Goal: Transaction & Acquisition: Purchase product/service

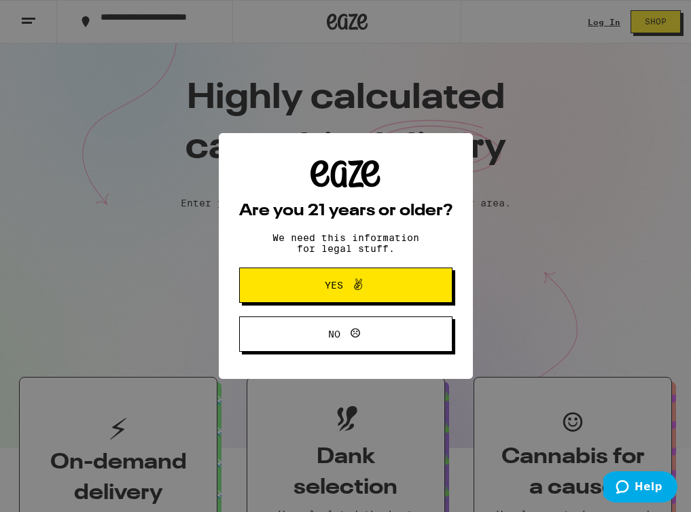
click at [315, 299] on button "Yes" at bounding box center [345, 285] width 213 height 35
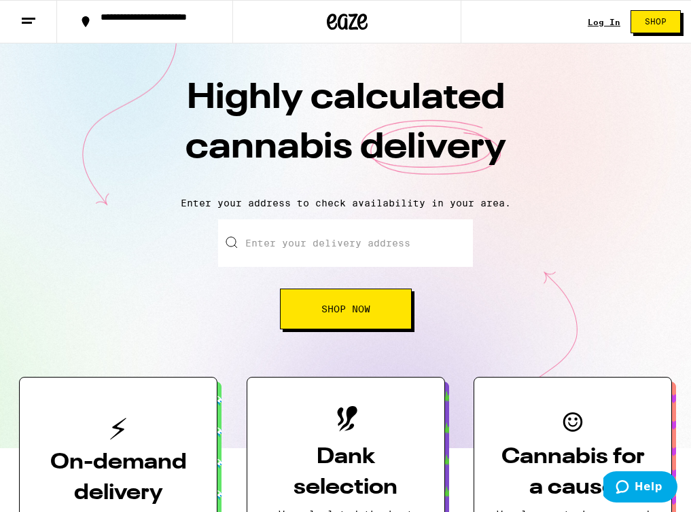
click at [594, 22] on link "Log In" at bounding box center [603, 22] width 33 height 9
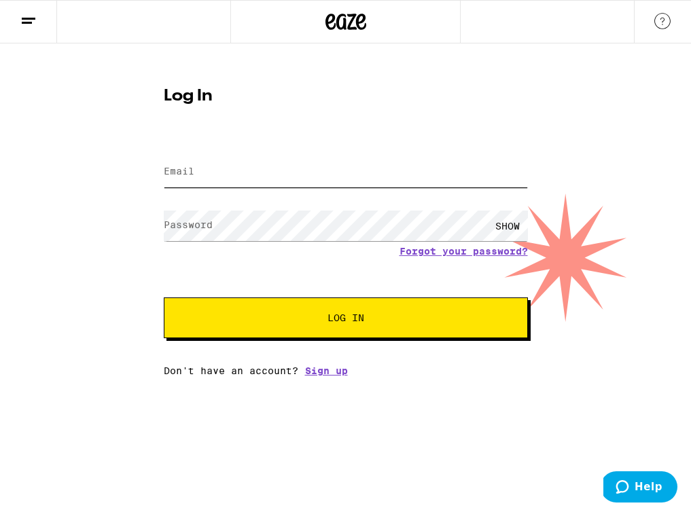
type input "[EMAIL_ADDRESS][DOMAIN_NAME]"
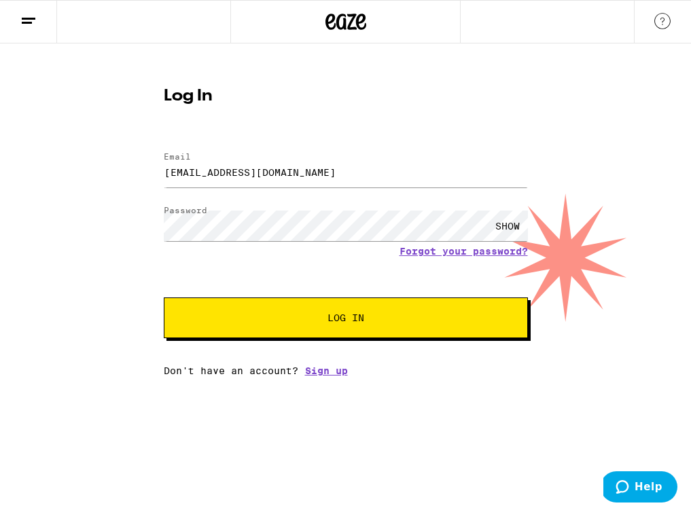
click at [252, 319] on span "Log In" at bounding box center [346, 318] width 254 height 10
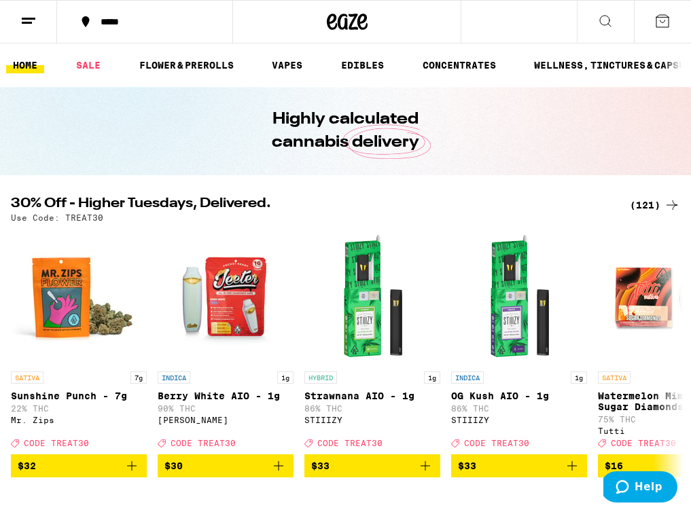
click at [639, 204] on div "(121)" at bounding box center [654, 205] width 50 height 16
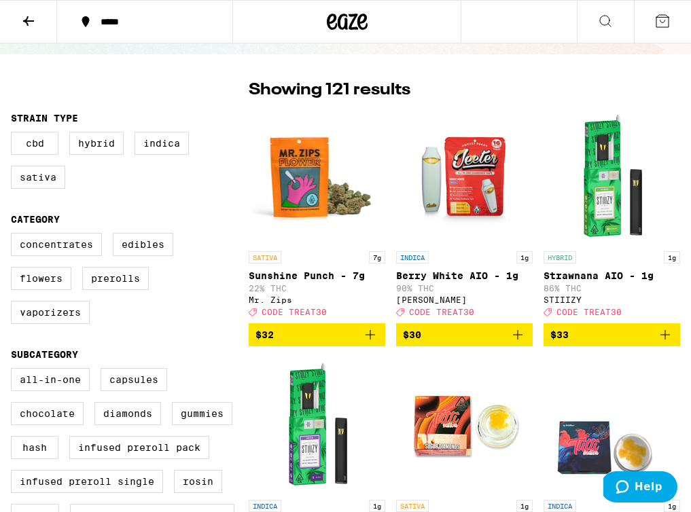
scroll to position [179, 0]
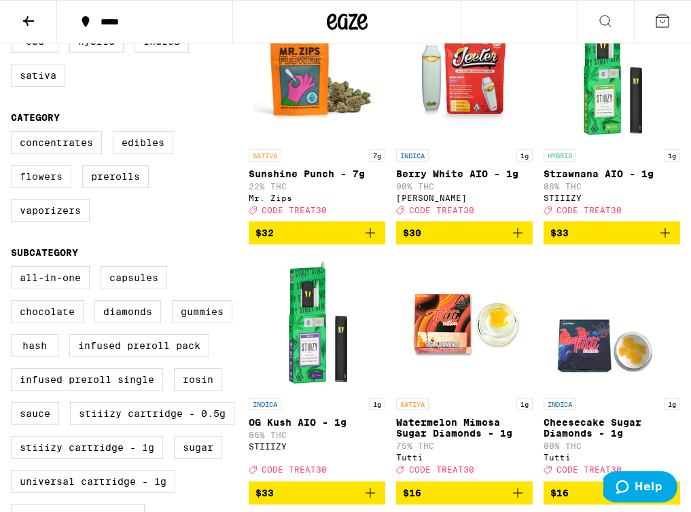
click at [51, 184] on label "Flowers" at bounding box center [41, 176] width 60 height 23
click at [14, 134] on input "Flowers" at bounding box center [14, 133] width 1 height 1
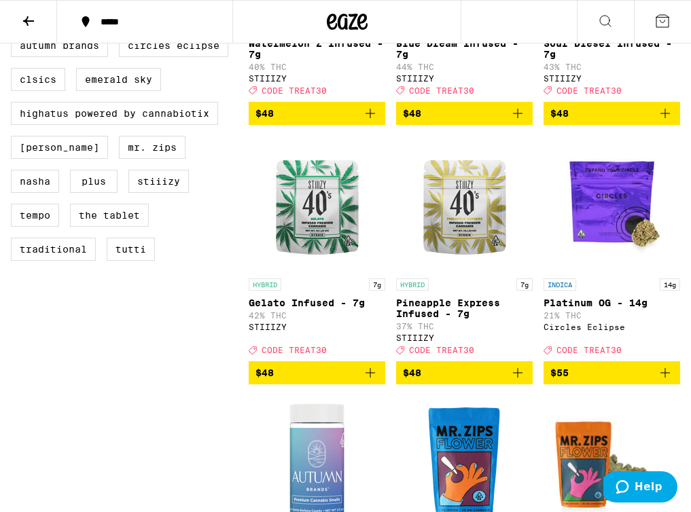
scroll to position [819, 0]
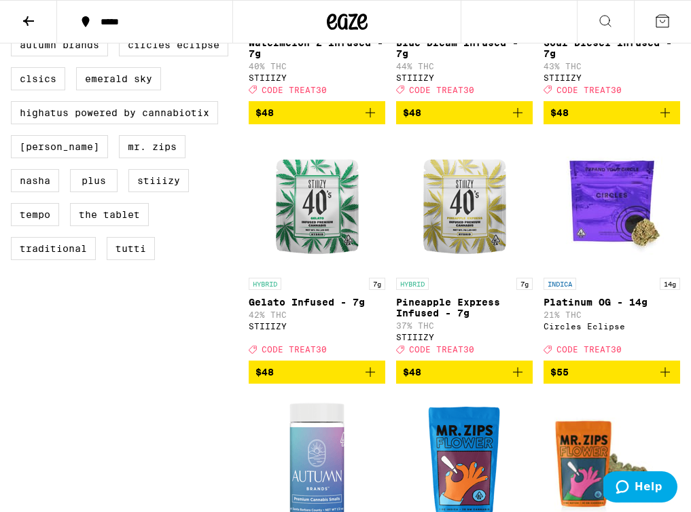
click at [515, 380] on icon "Add to bag" at bounding box center [517, 372] width 16 height 16
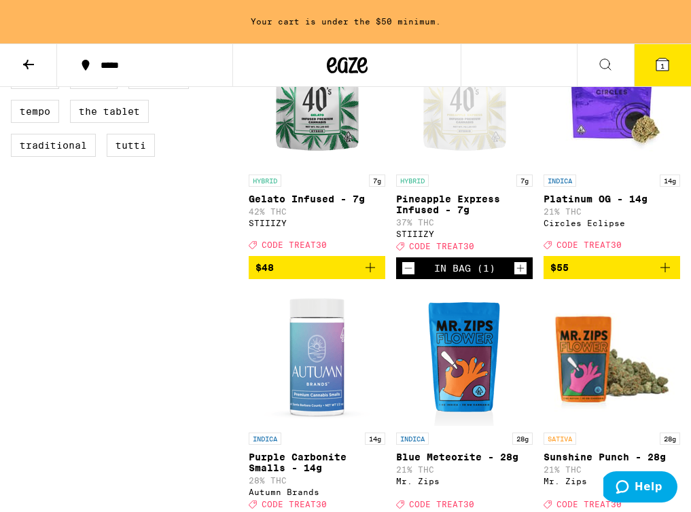
scroll to position [962, 0]
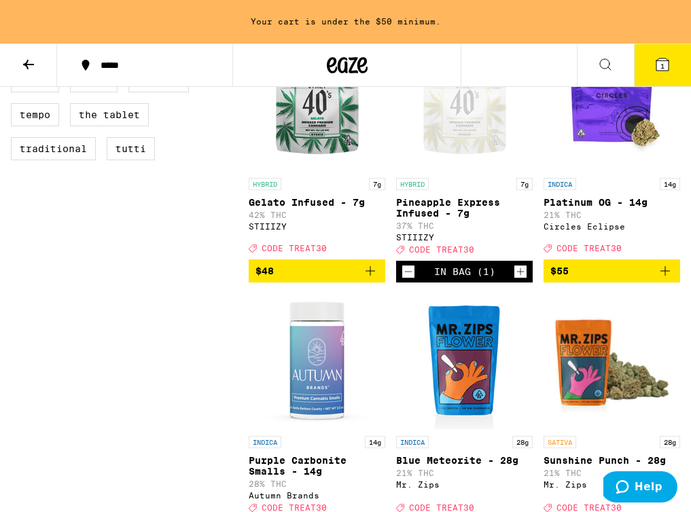
click at [372, 279] on icon "Add to bag" at bounding box center [370, 271] width 16 height 16
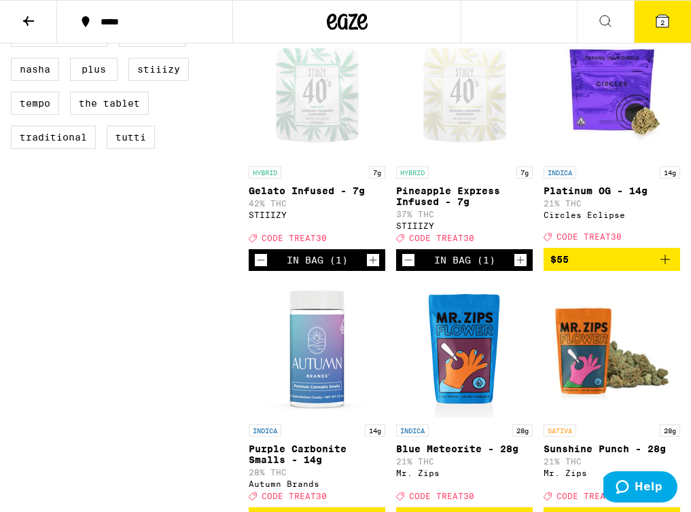
scroll to position [931, 0]
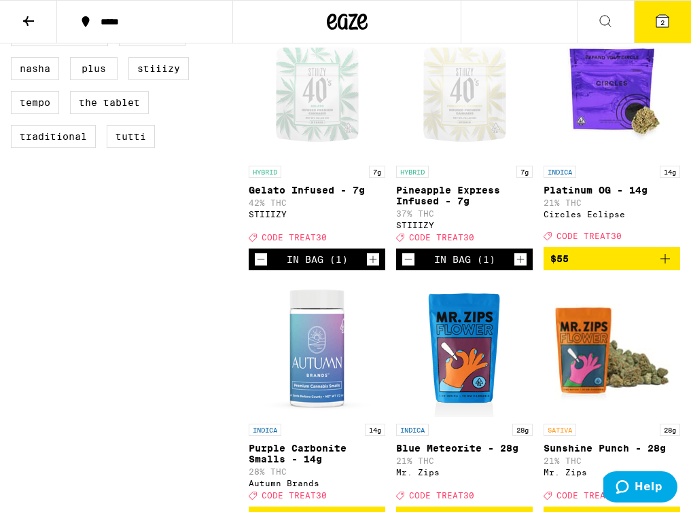
click at [662, 267] on icon "Add to bag" at bounding box center [665, 259] width 16 height 16
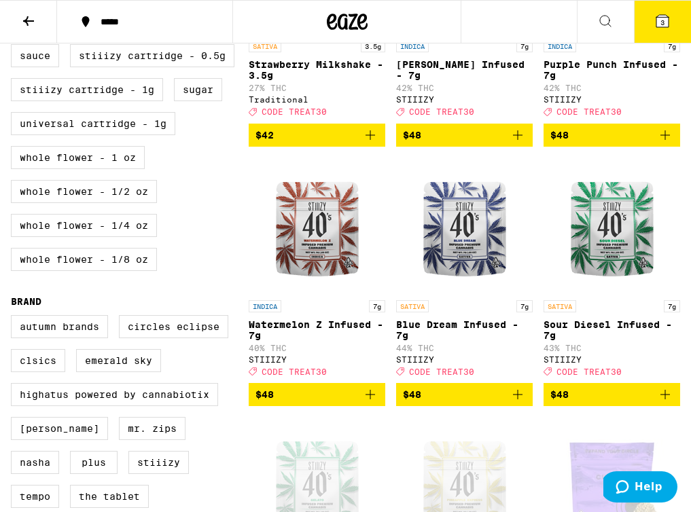
scroll to position [0, 0]
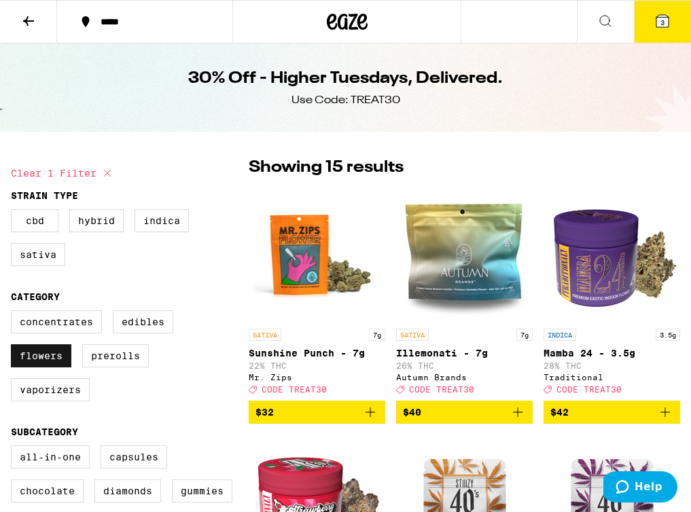
click at [42, 362] on label "Flowers" at bounding box center [41, 355] width 60 height 23
click at [14, 313] on input "Flowers" at bounding box center [14, 312] width 1 height 1
checkbox input "false"
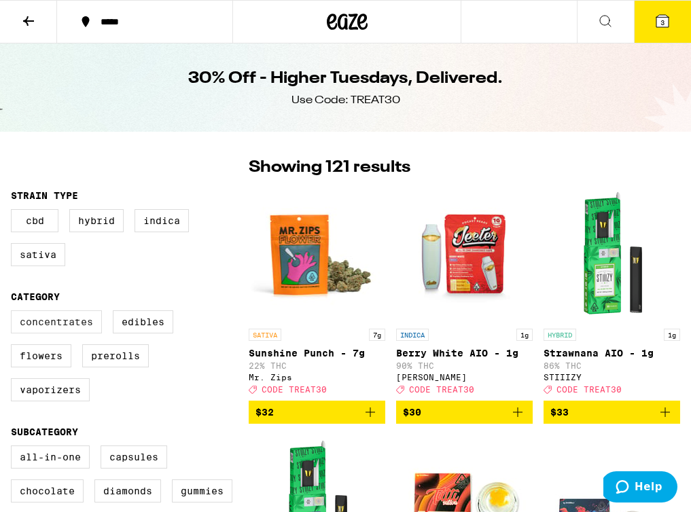
click at [69, 331] on label "Concentrates" at bounding box center [56, 321] width 91 height 23
click at [14, 313] on input "Concentrates" at bounding box center [14, 312] width 1 height 1
checkbox input "true"
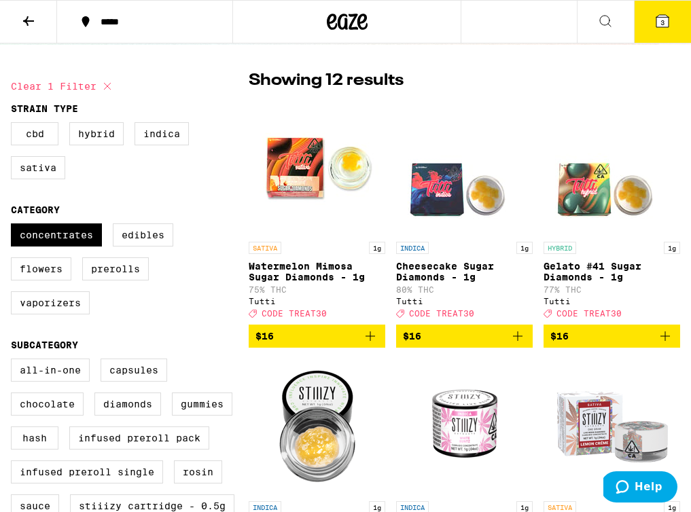
scroll to position [95, 0]
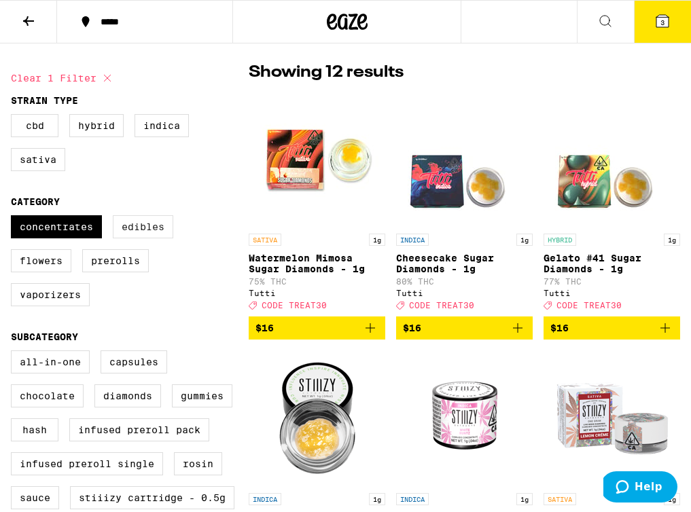
click at [141, 238] on label "Edibles" at bounding box center [143, 226] width 60 height 23
click at [14, 218] on input "Edibles" at bounding box center [14, 217] width 1 height 1
checkbox input "true"
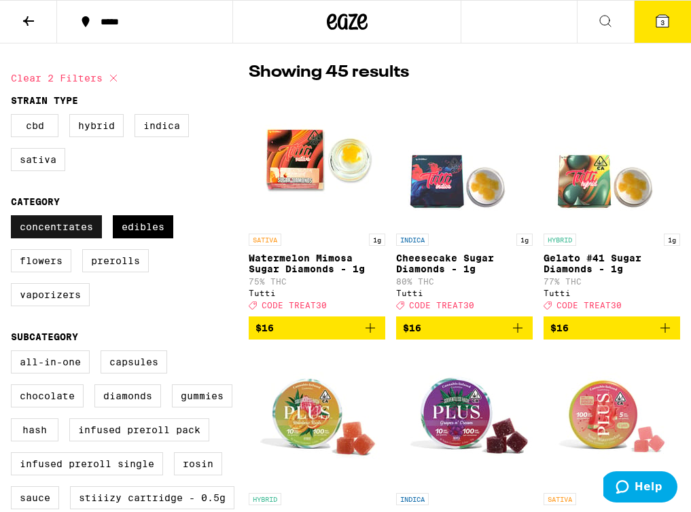
click at [62, 238] on label "Concentrates" at bounding box center [56, 226] width 91 height 23
click at [14, 218] on input "Concentrates" at bounding box center [14, 217] width 1 height 1
checkbox input "false"
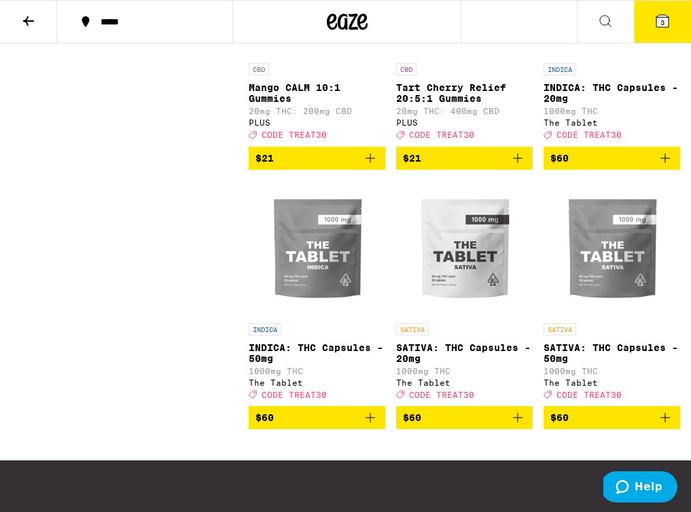
scroll to position [2595, 0]
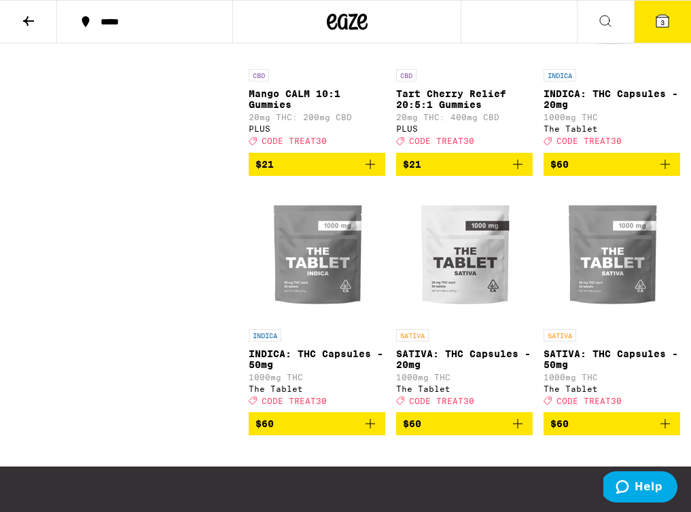
click at [673, 176] on button "$60" at bounding box center [611, 164] width 136 height 23
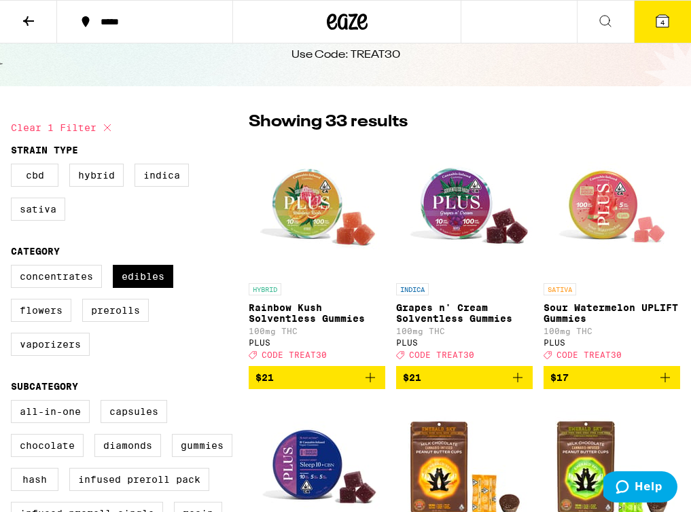
scroll to position [0, 0]
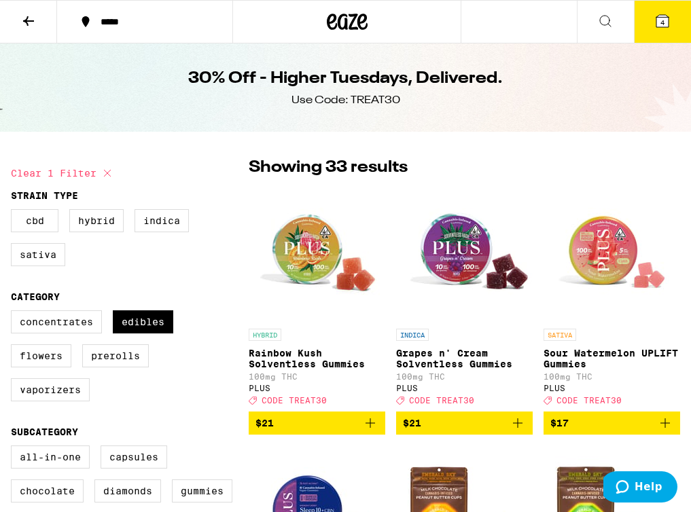
click at [58, 412] on div "Concentrates Edibles Flowers Prerolls Vaporizers" at bounding box center [130, 361] width 238 height 102
click at [70, 401] on label "Vaporizers" at bounding box center [50, 389] width 79 height 23
click at [14, 313] on input "Vaporizers" at bounding box center [14, 312] width 1 height 1
checkbox input "true"
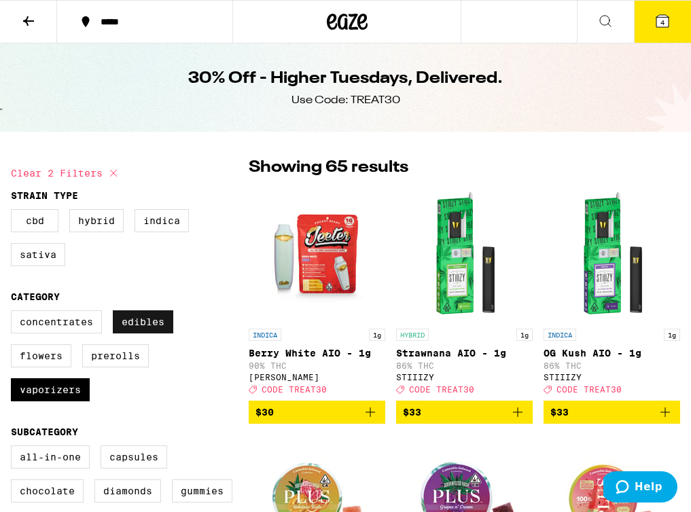
click at [156, 330] on label "Edibles" at bounding box center [143, 321] width 60 height 23
click at [14, 313] on input "Edibles" at bounding box center [14, 312] width 1 height 1
checkbox input "false"
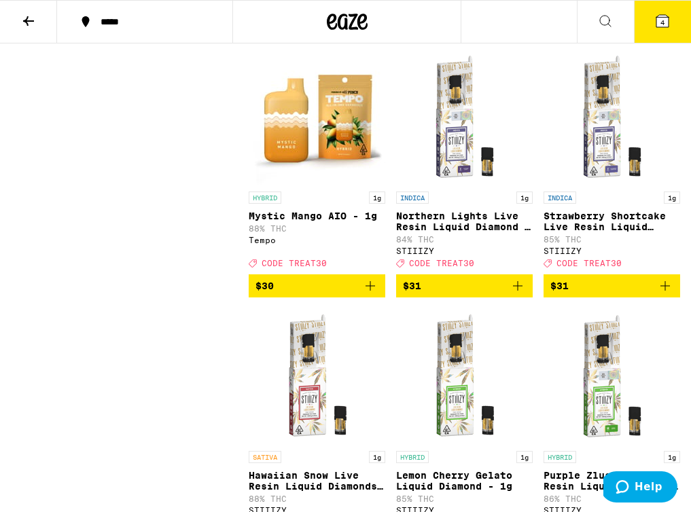
scroll to position [1927, 0]
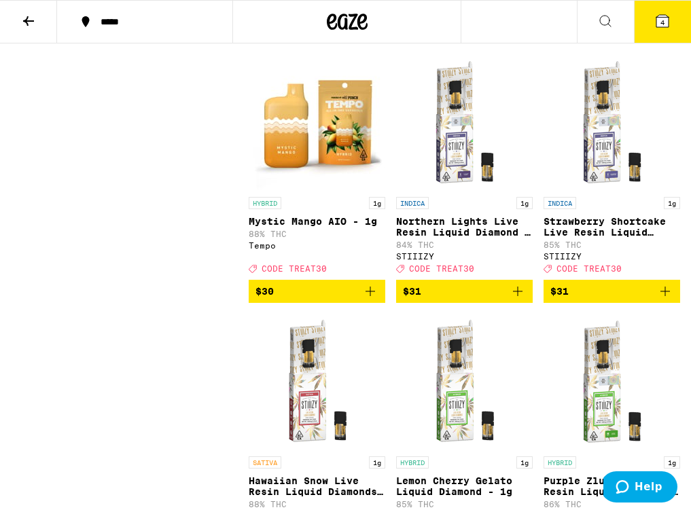
click at [377, 299] on icon "Add to bag" at bounding box center [370, 291] width 16 height 16
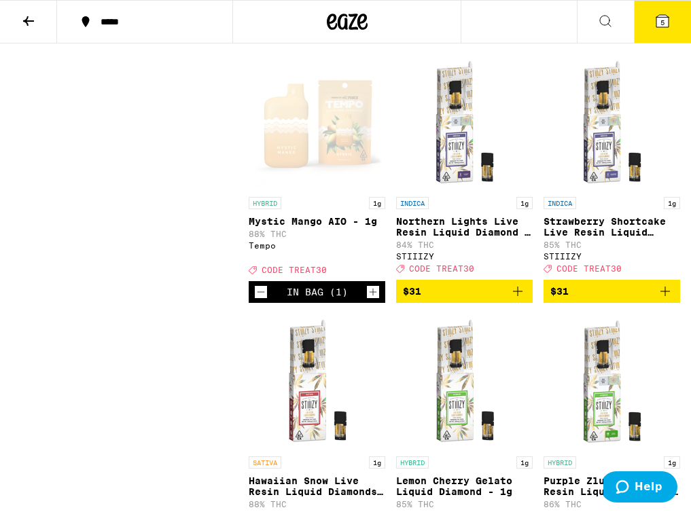
click at [631, 37] on button at bounding box center [605, 22] width 57 height 43
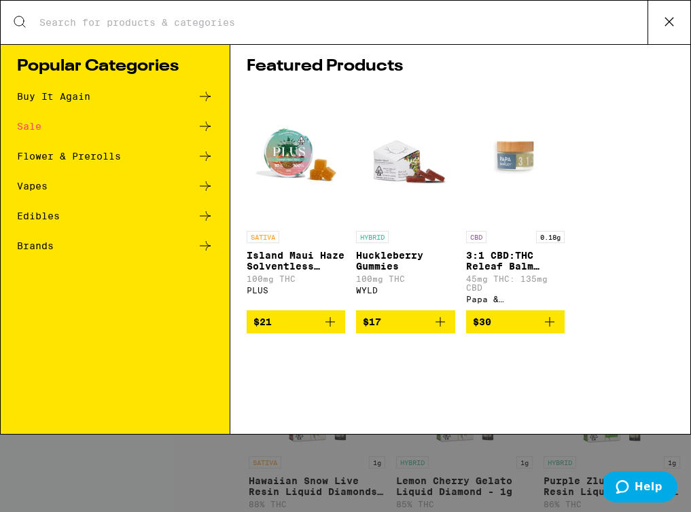
scroll to position [0, 0]
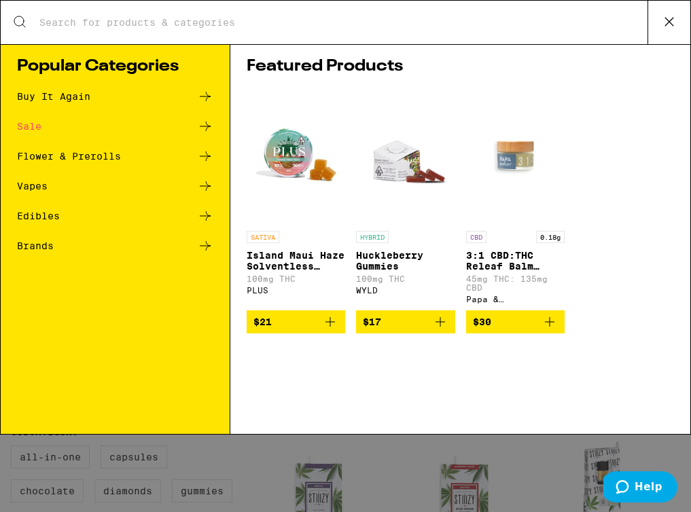
click at [653, 29] on button at bounding box center [668, 22] width 43 height 43
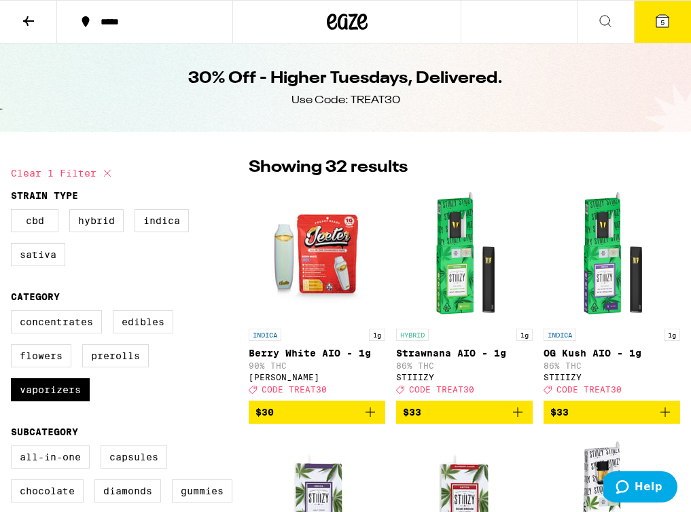
click at [653, 29] on button "5" at bounding box center [662, 22] width 57 height 42
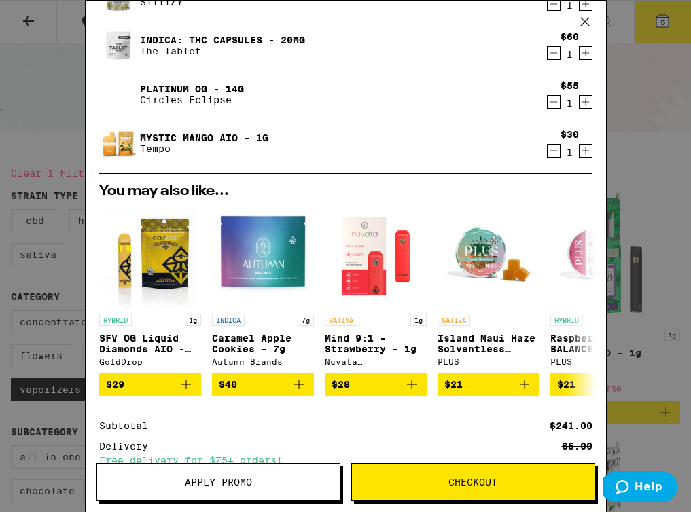
scroll to position [247, 0]
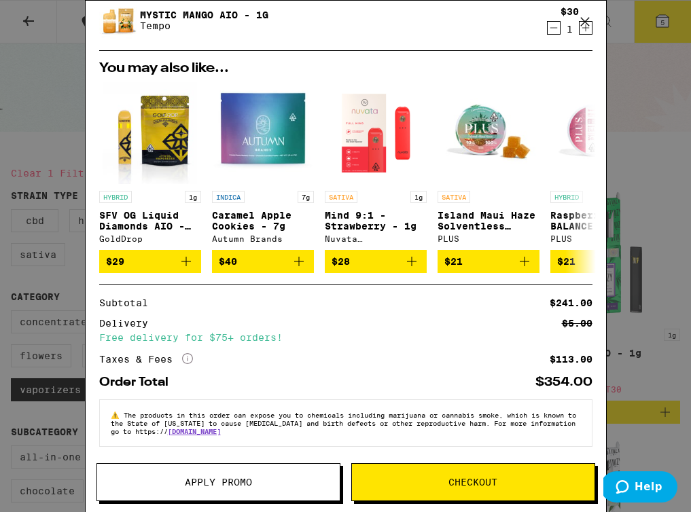
click at [303, 479] on span "Apply Promo" at bounding box center [218, 482] width 242 height 10
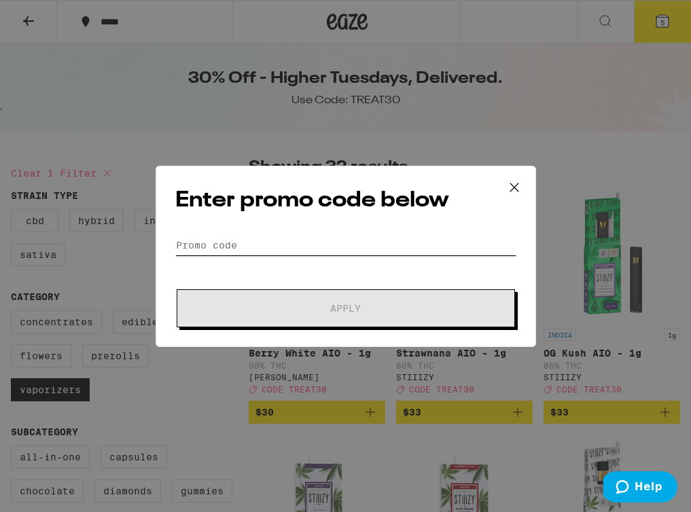
click at [314, 249] on input "Promo Code" at bounding box center [345, 245] width 341 height 20
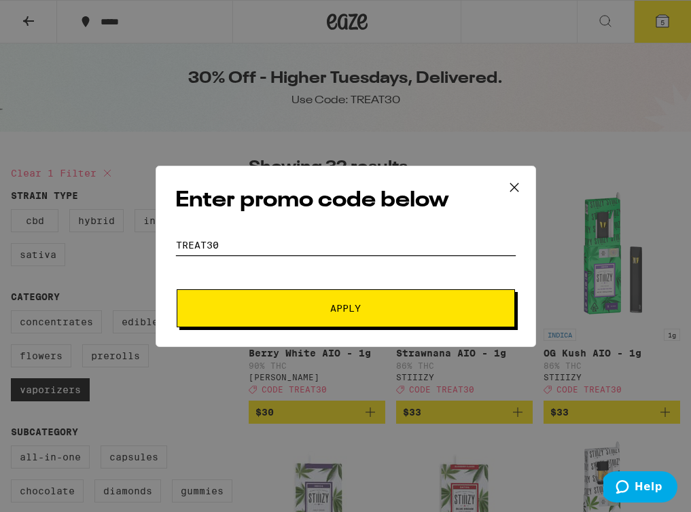
type input "TREAT30"
click at [306, 316] on button "Apply" at bounding box center [346, 308] width 338 height 38
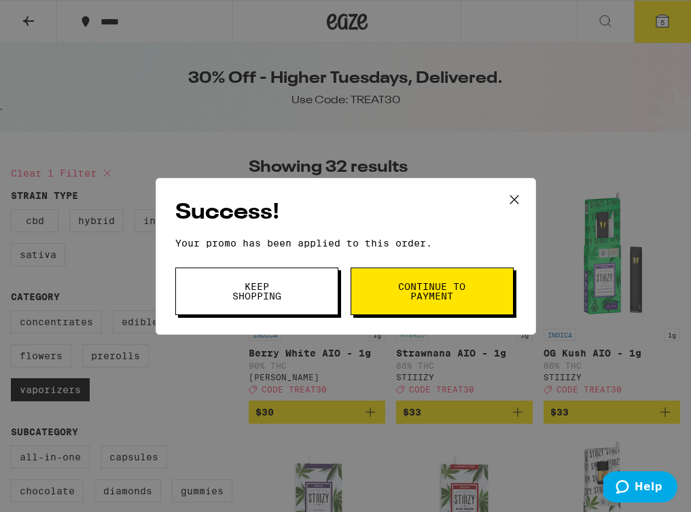
click at [299, 307] on button "Keep Shopping" at bounding box center [256, 292] width 163 height 48
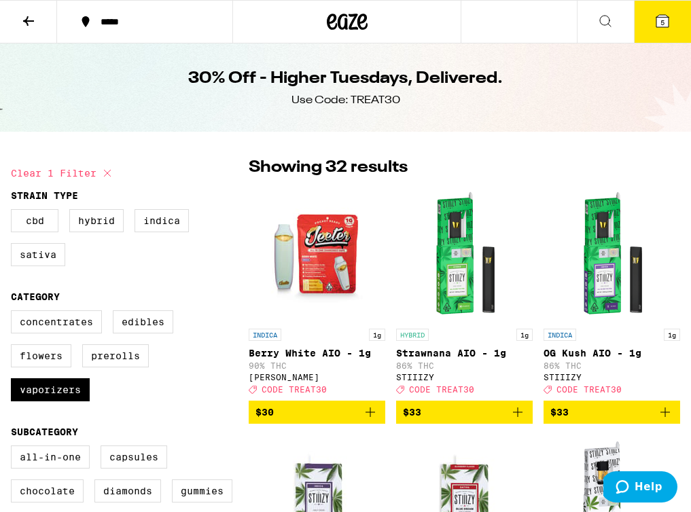
click at [654, 40] on button "5" at bounding box center [662, 22] width 57 height 42
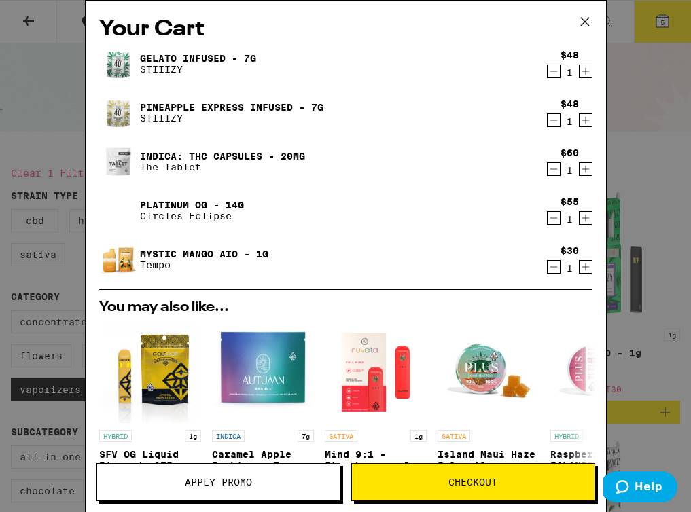
scroll to position [268, 0]
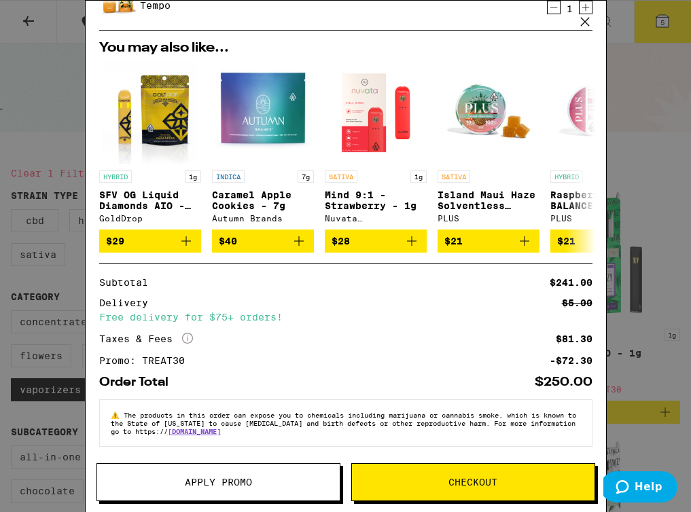
click at [396, 479] on span "Checkout" at bounding box center [473, 482] width 242 height 10
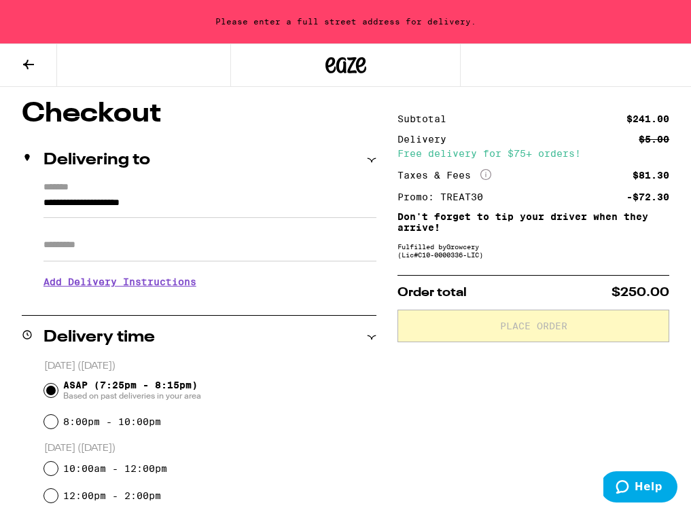
scroll to position [92, 0]
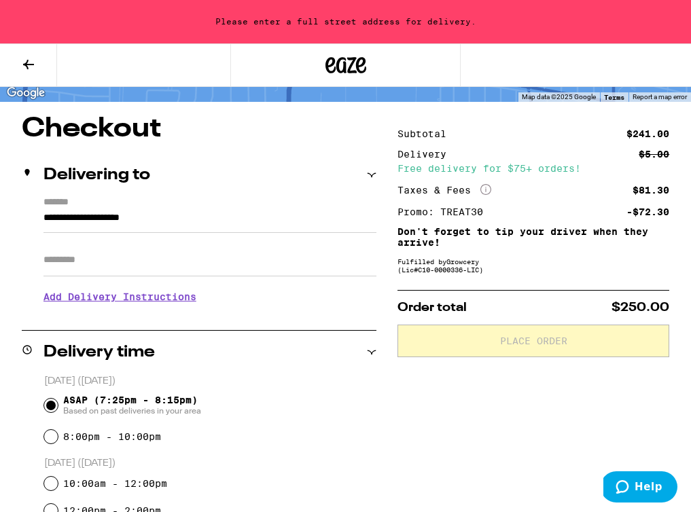
click at [105, 225] on input "**********" at bounding box center [209, 221] width 333 height 23
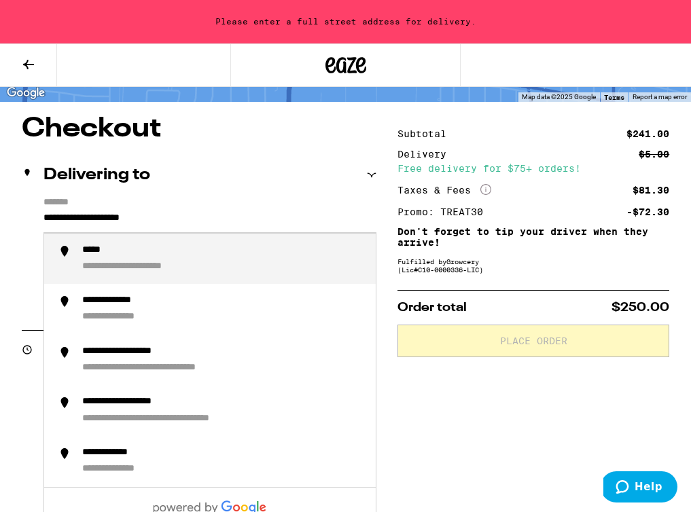
click at [72, 219] on input "**********" at bounding box center [209, 221] width 333 height 23
click at [68, 219] on input "**********" at bounding box center [209, 221] width 333 height 23
click at [67, 220] on input "**********" at bounding box center [209, 221] width 333 height 23
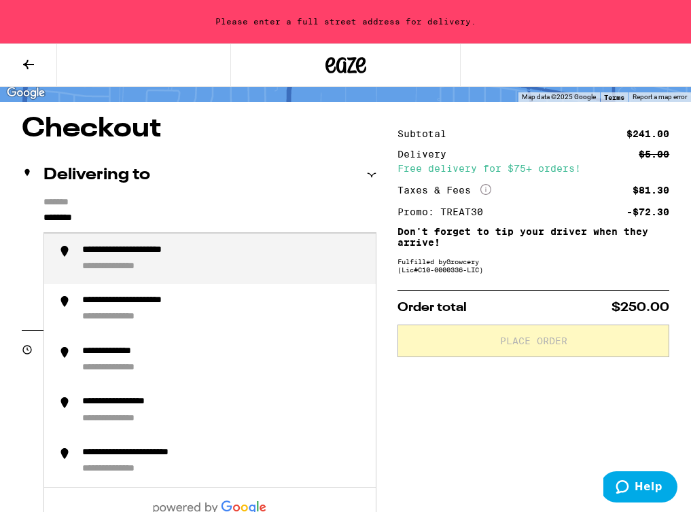
click at [130, 253] on div "**********" at bounding box center [152, 250] width 141 height 13
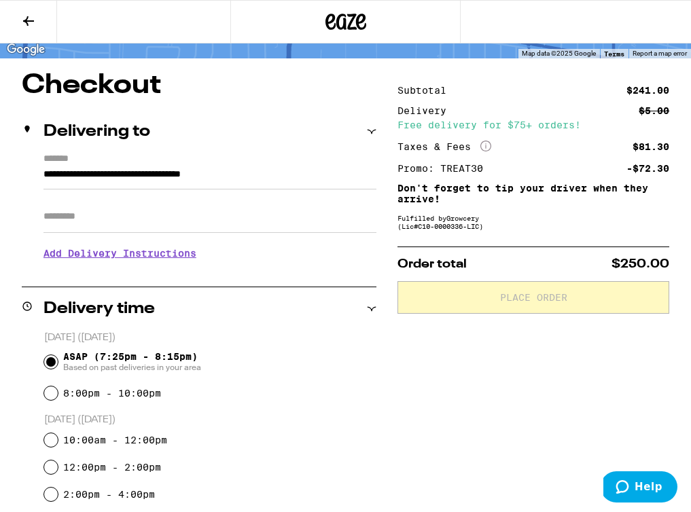
type input "**********"
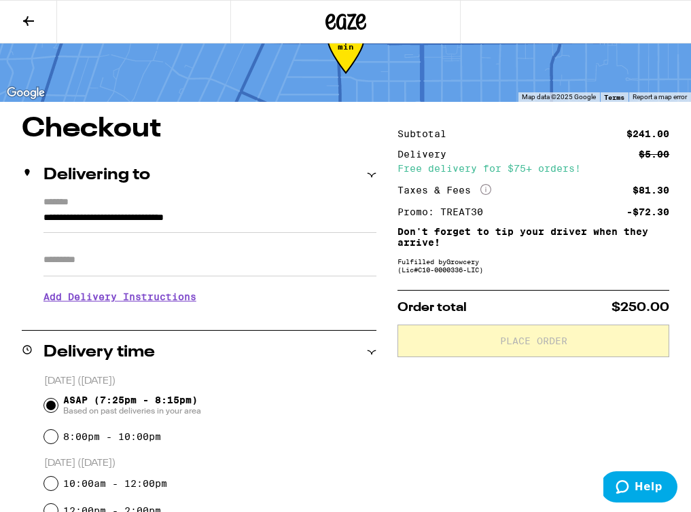
click at [124, 270] on input "Apt/Suite" at bounding box center [209, 260] width 333 height 33
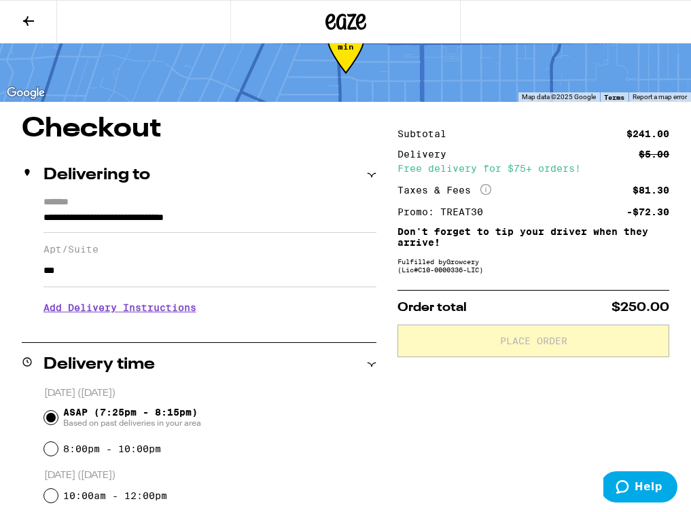
type input "***"
click at [113, 310] on h3 "Add Delivery Instructions" at bounding box center [209, 307] width 333 height 31
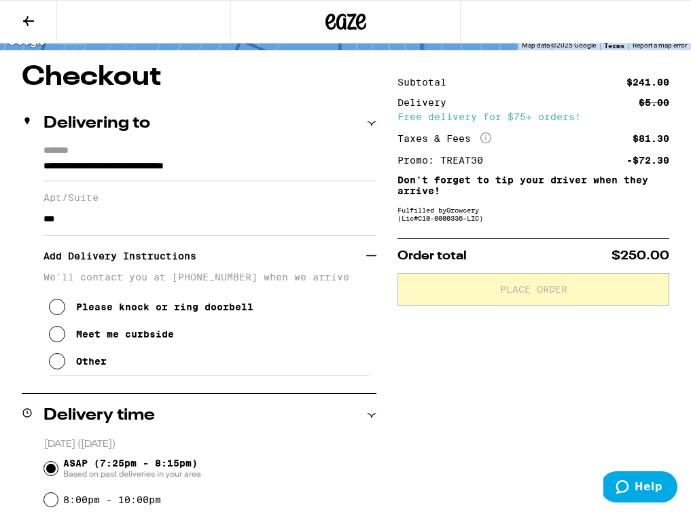
scroll to position [100, 0]
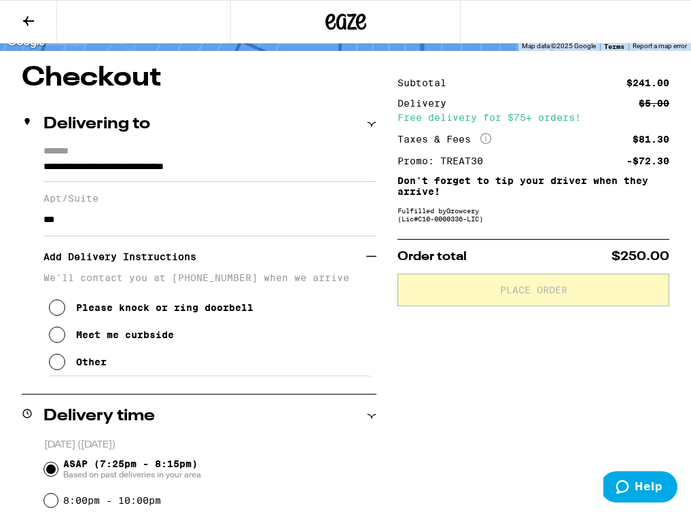
click at [65, 365] on button "Other" at bounding box center [78, 361] width 58 height 27
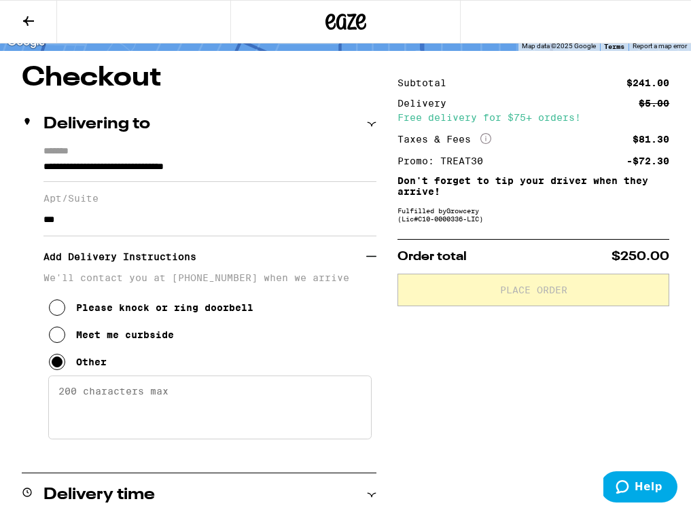
click at [100, 424] on textarea "Enter any other delivery instructions you want driver to know" at bounding box center [209, 408] width 323 height 64
click at [58, 401] on textarea "Get security" at bounding box center [209, 408] width 323 height 64
click at [233, 405] on textarea "Knock on the door, security might be behind table. Get security" at bounding box center [209, 408] width 323 height 64
click at [263, 429] on textarea "Knock on the door, security might be behind table. Get security" at bounding box center [209, 408] width 323 height 64
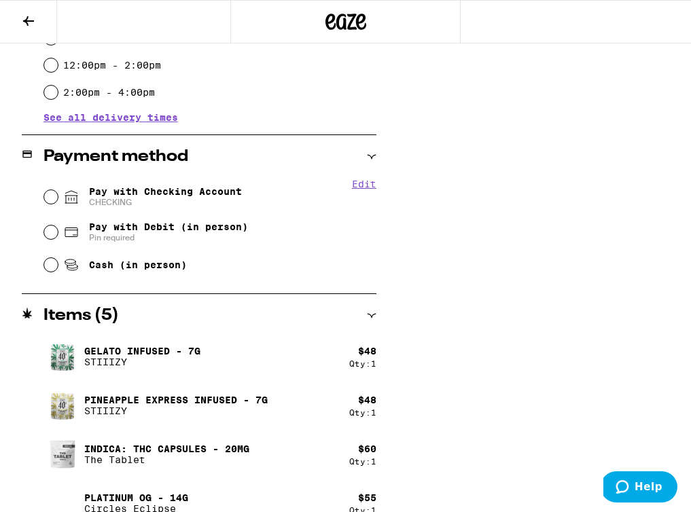
scroll to position [749, 0]
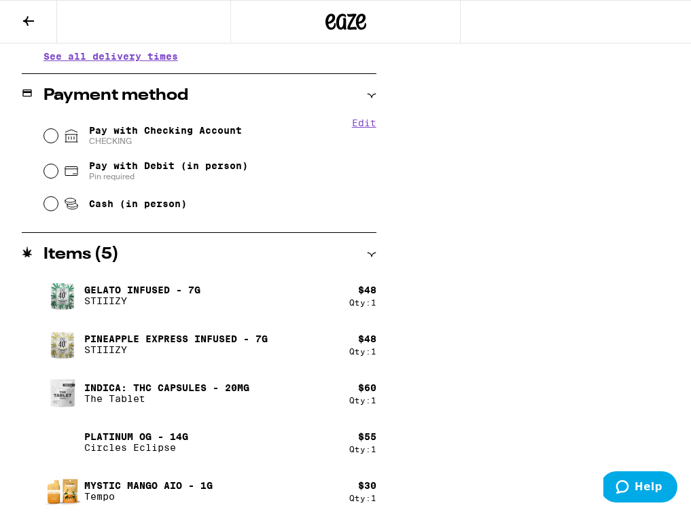
type textarea "Knock on the door, security might be behind table. Get security to key you to 7…"
click at [46, 136] on input "Pay with Checking Account CHECKING" at bounding box center [51, 136] width 14 height 14
radio input "true"
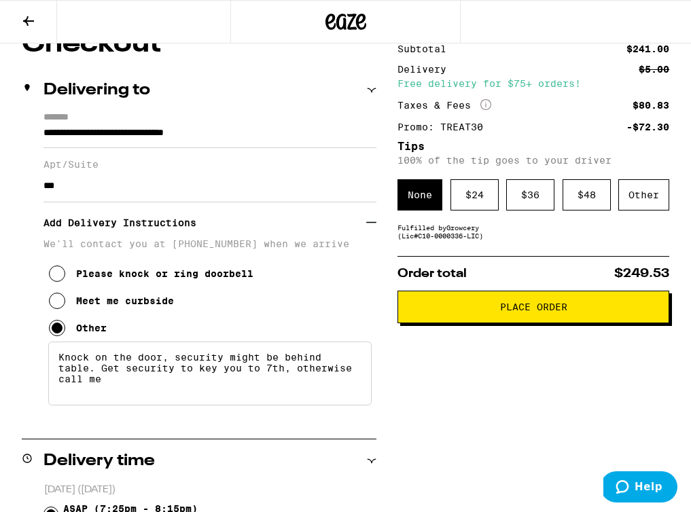
scroll to position [10, 0]
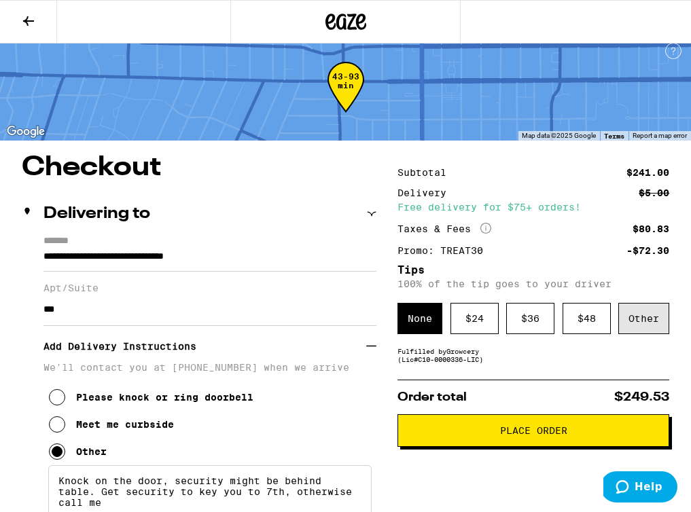
click at [642, 324] on div "Other" at bounding box center [643, 318] width 51 height 31
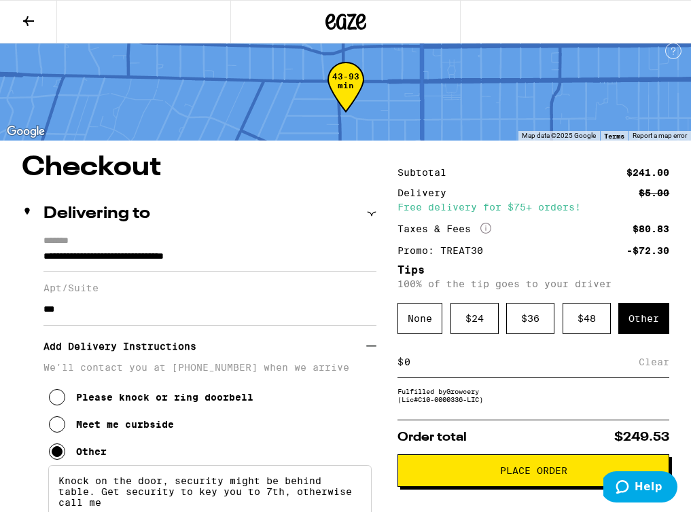
click at [500, 368] on input at bounding box center [520, 362] width 235 height 12
type input "3"
type input "4"
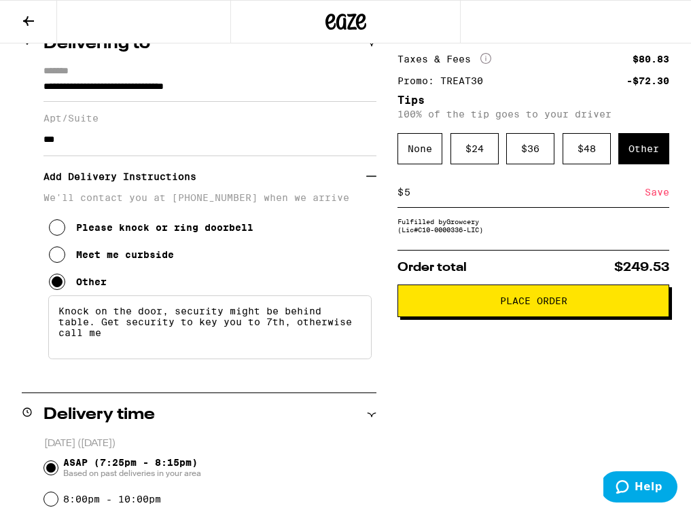
scroll to position [179, 0]
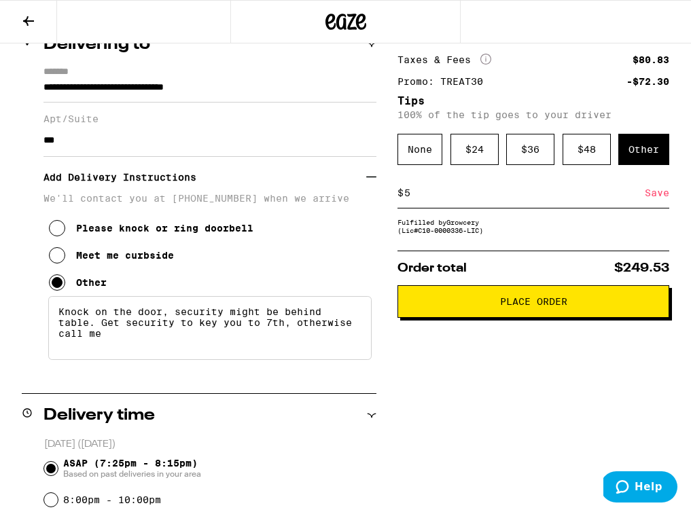
type input "5"
drag, startPoint x: 295, startPoint y: 332, endPoint x: 305, endPoint y: 346, distance: 17.5
click at [305, 346] on textarea "Knock on the door, security might be behind table. Get security to key you to 7…" at bounding box center [209, 328] width 323 height 64
type textarea "Knock on the door, security might be behind table. Get security to key you to 7…"
click at [465, 306] on span "Place Order" at bounding box center [533, 302] width 249 height 10
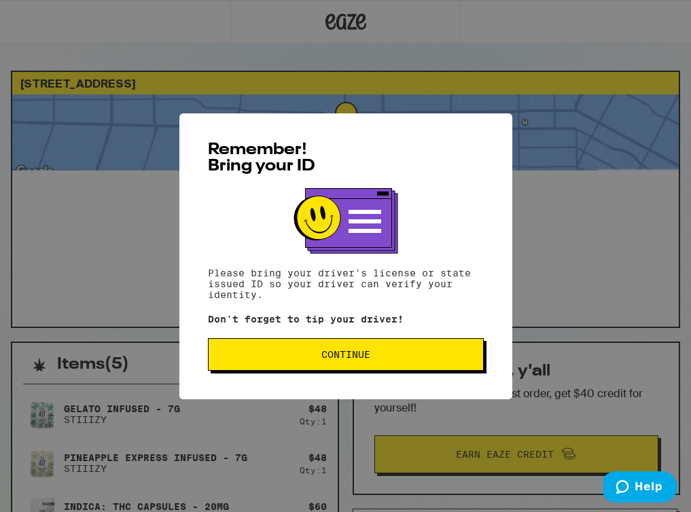
click at [363, 371] on button "Continue" at bounding box center [346, 354] width 276 height 33
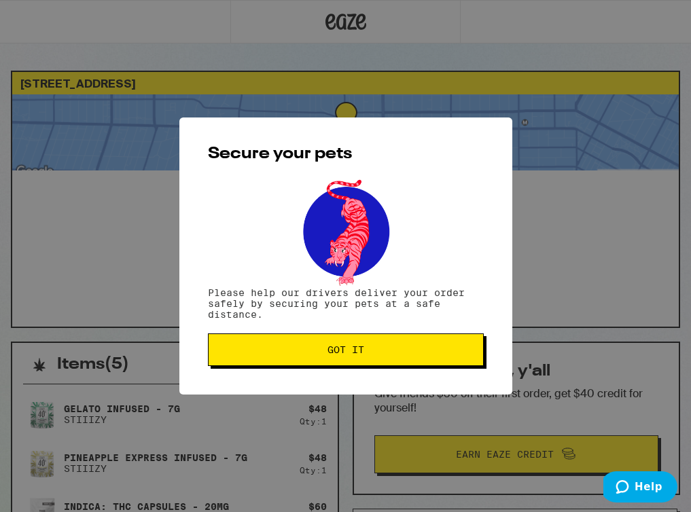
click at [363, 359] on button "Got it" at bounding box center [346, 349] width 276 height 33
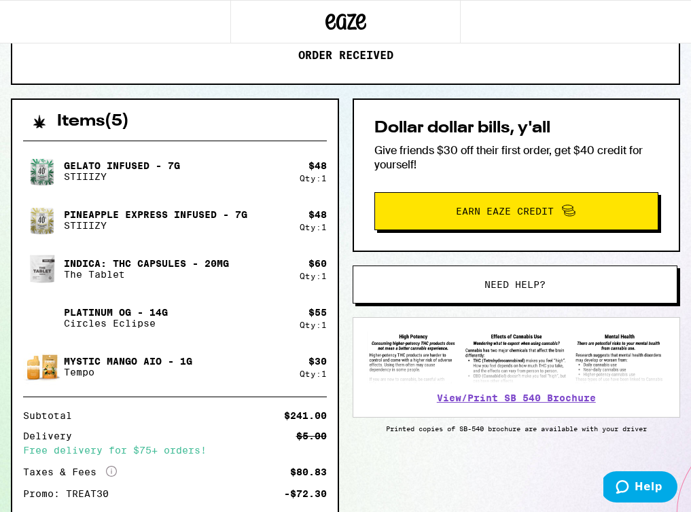
scroll to position [248, 0]
